Goal: Transaction & Acquisition: Purchase product/service

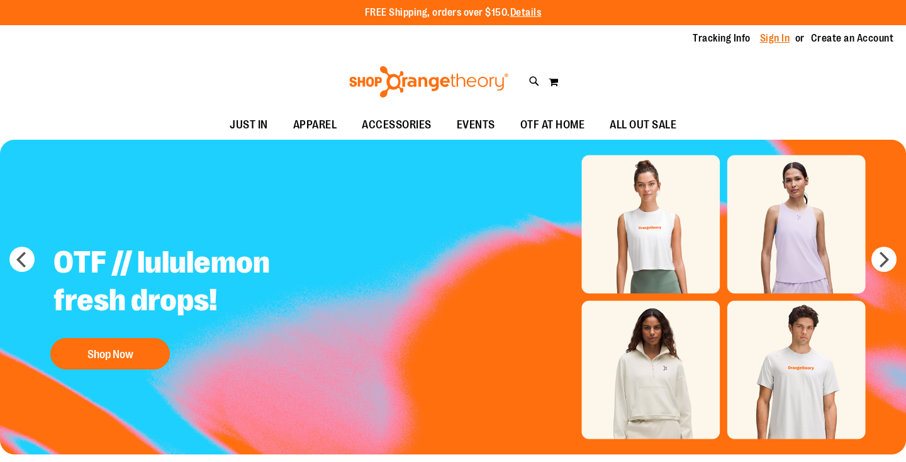
click at [773, 40] on link "Sign In" at bounding box center [775, 38] width 30 height 14
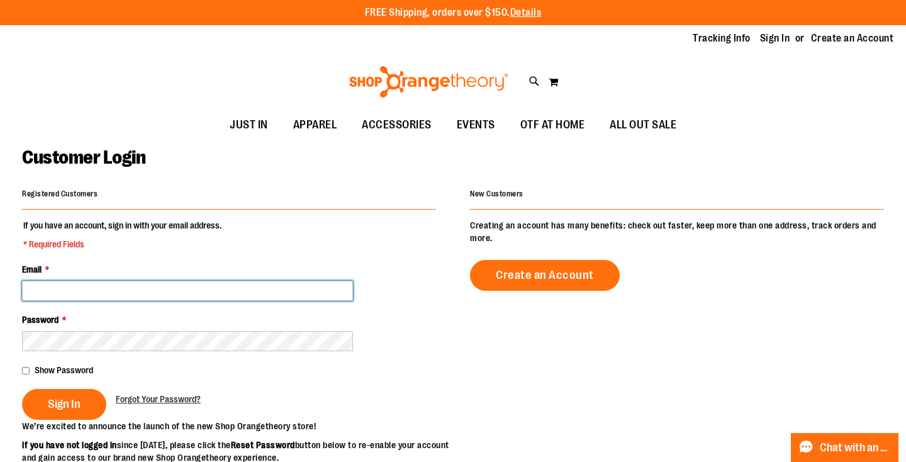
type input "**********"
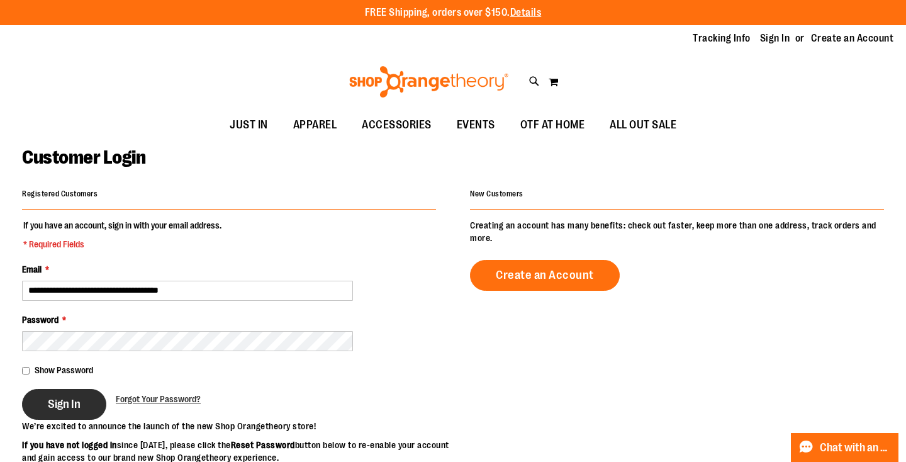
click at [66, 398] on span "Sign In" at bounding box center [64, 404] width 33 height 14
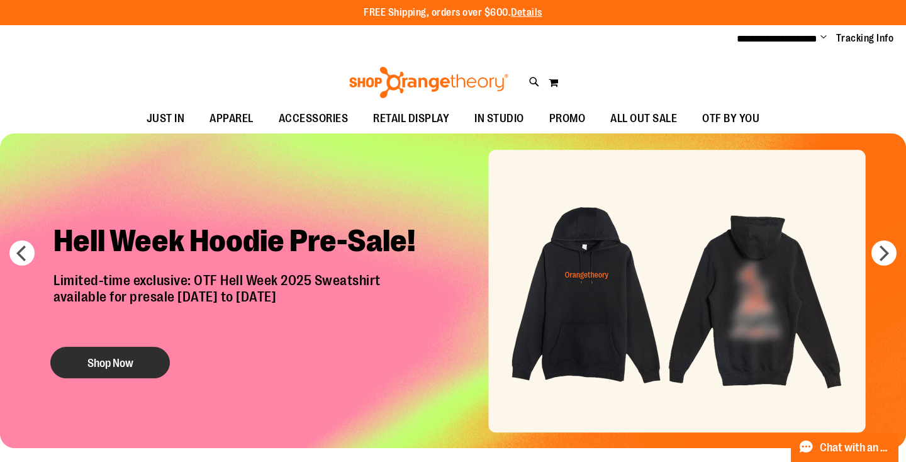
click at [148, 366] on button "Shop Now" at bounding box center [110, 362] width 120 height 31
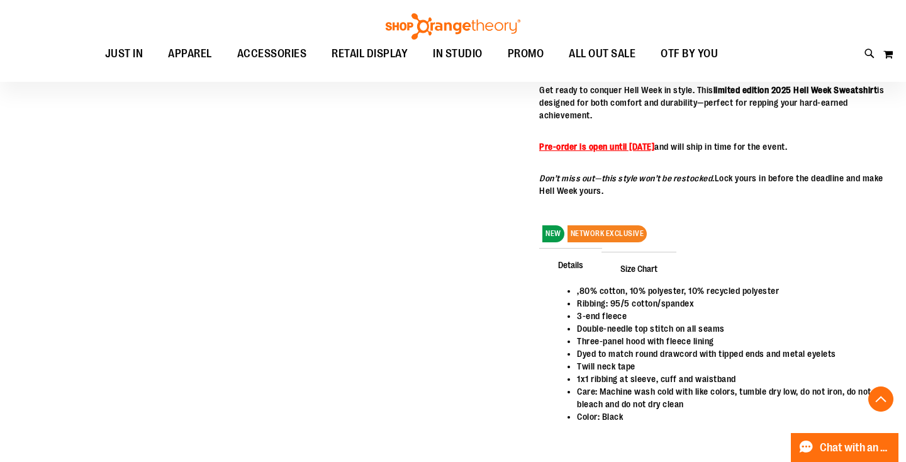
scroll to position [670, 0]
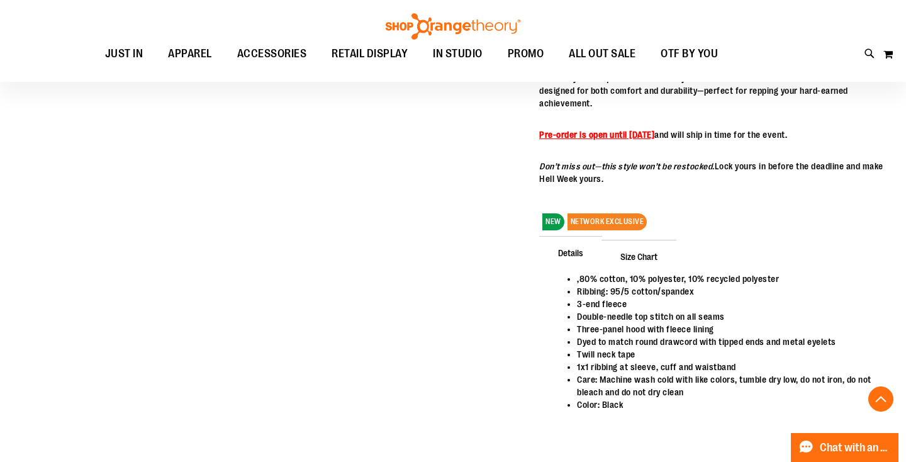
click at [648, 254] on span "Size Chart" at bounding box center [639, 256] width 75 height 33
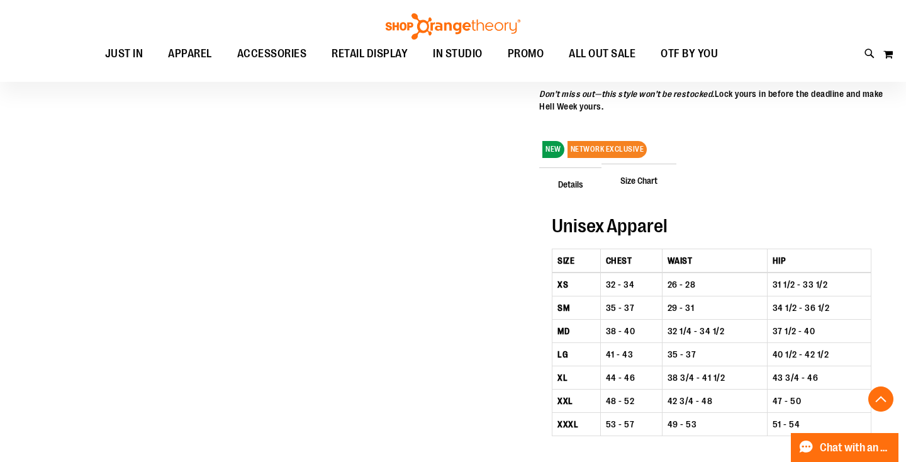
scroll to position [754, 0]
